Goal: Navigation & Orientation: Find specific page/section

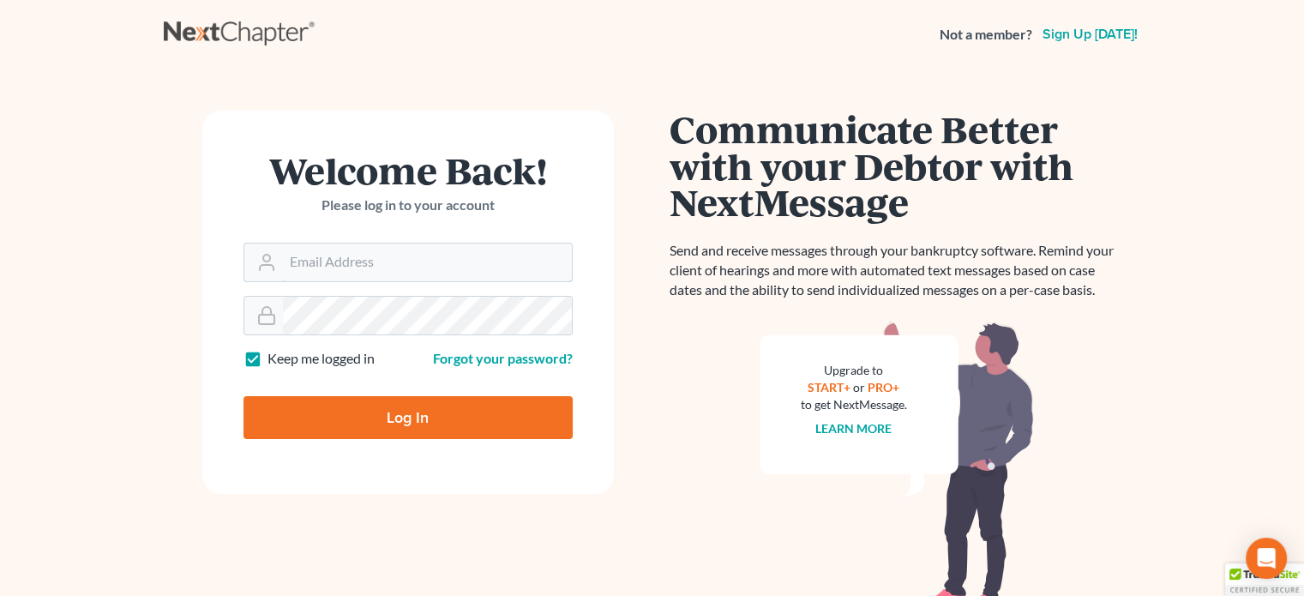
type input "[PERSON_NAME][EMAIL_ADDRESS][DOMAIN_NAME]"
click at [432, 418] on input "Log In" at bounding box center [408, 417] width 329 height 43
type input "Thinking..."
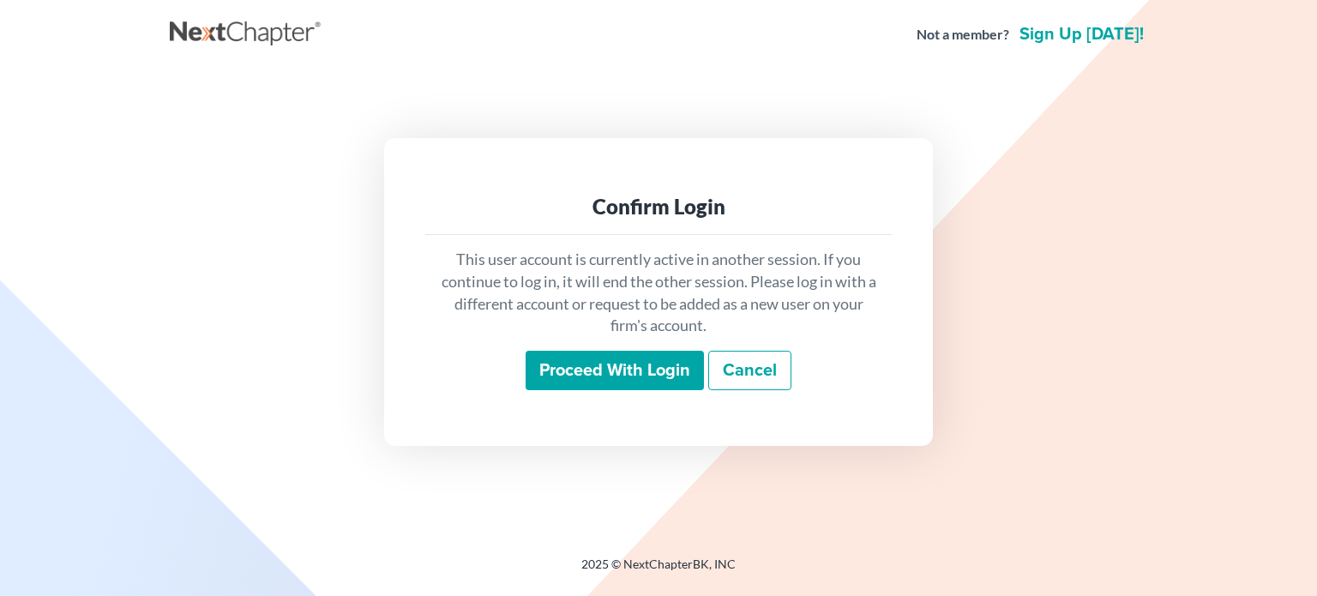
click at [611, 376] on input "Proceed with login" at bounding box center [615, 370] width 178 height 39
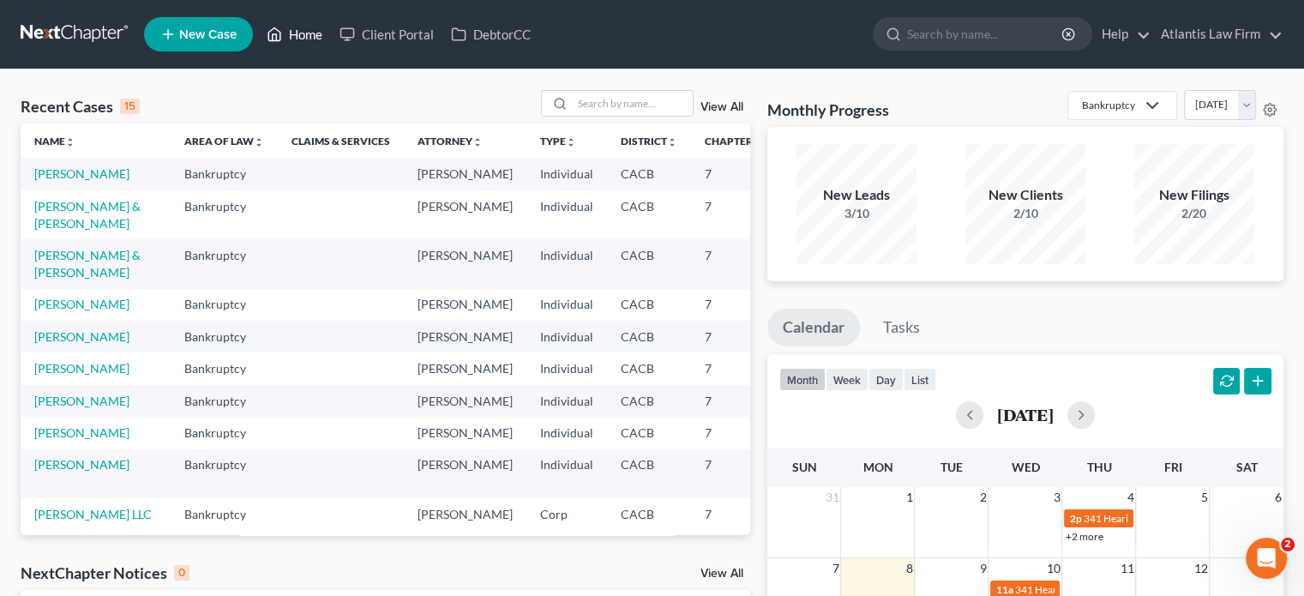
click at [285, 39] on link "Home" at bounding box center [294, 34] width 73 height 31
click at [665, 111] on input "search" at bounding box center [633, 103] width 120 height 25
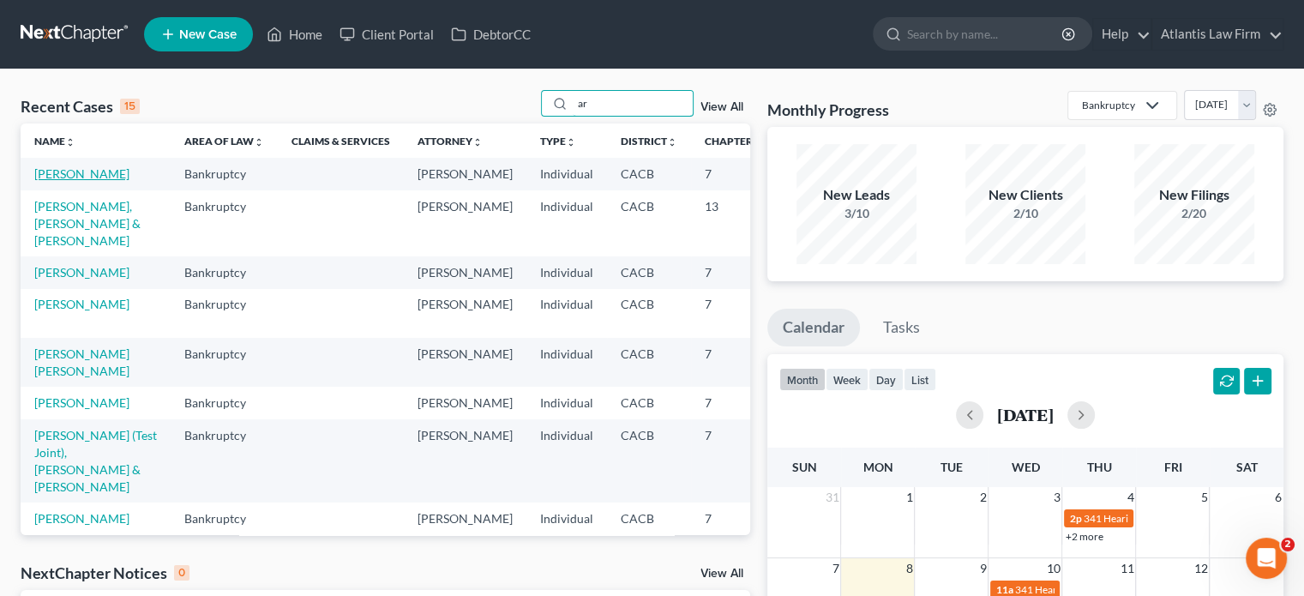
type input "ar"
click at [45, 178] on link "Singh, Arwinder" at bounding box center [81, 173] width 95 height 15
